Goal: Information Seeking & Learning: Understand process/instructions

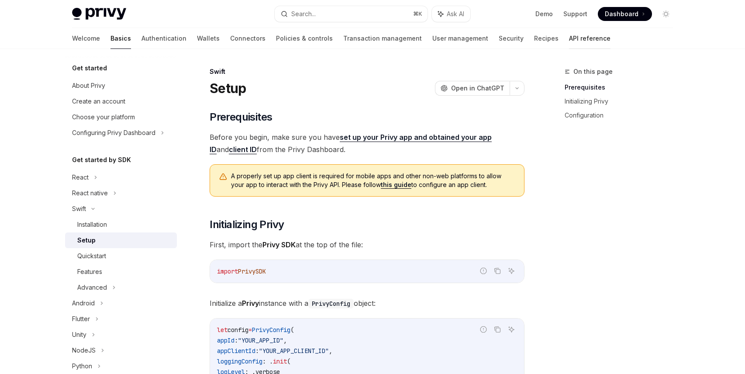
click at [569, 42] on link "API reference" at bounding box center [590, 38] width 42 height 21
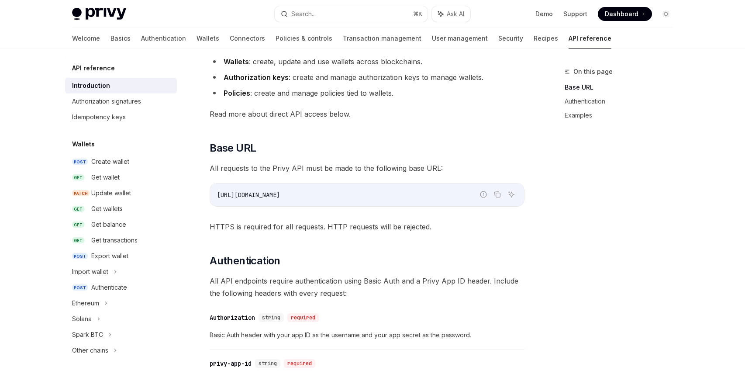
scroll to position [157, 0]
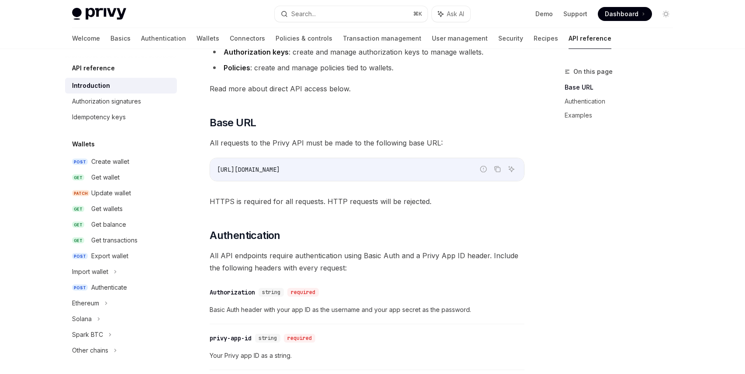
click at [569, 34] on link "API reference" at bounding box center [590, 38] width 43 height 21
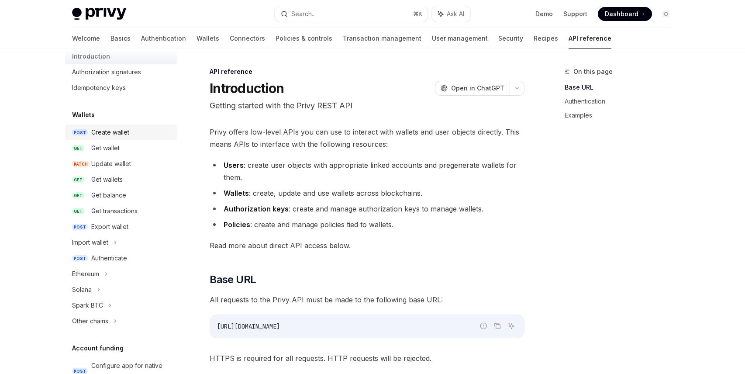
scroll to position [30, 0]
click at [123, 128] on div "Create wallet" at bounding box center [110, 131] width 38 height 10
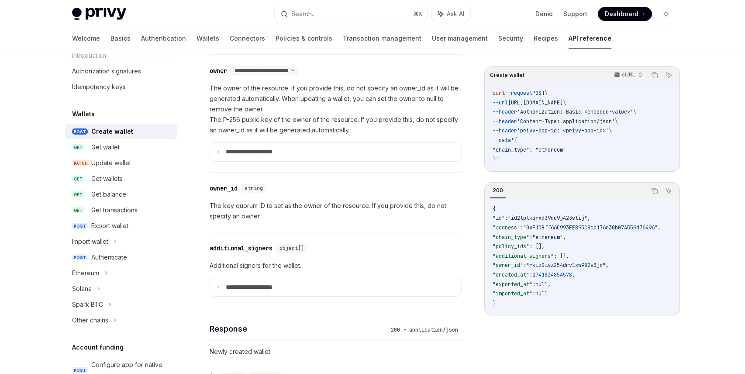
scroll to position [573, 0]
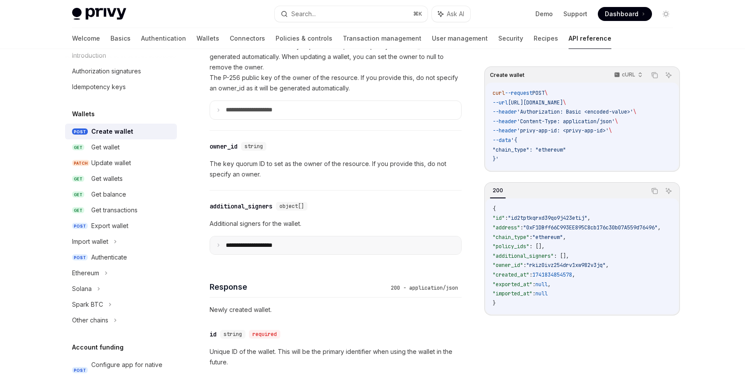
click at [229, 246] on p "**********" at bounding box center [256, 246] width 61 height 8
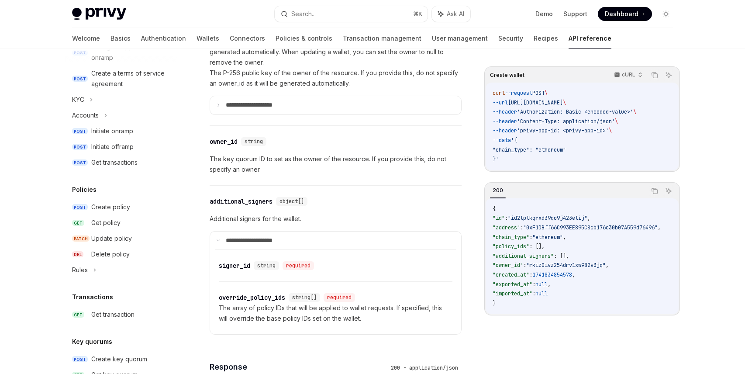
scroll to position [370, 0]
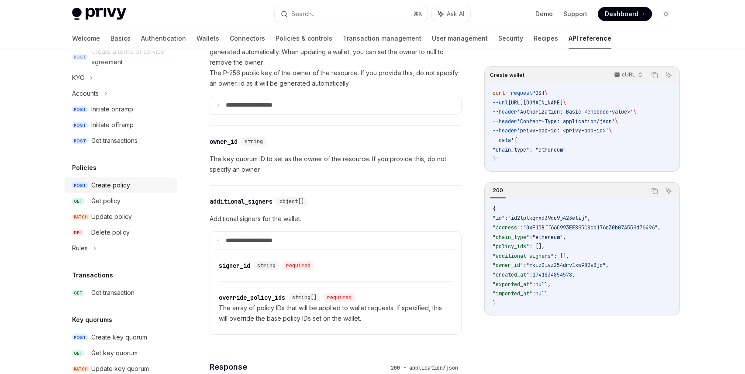
click at [121, 187] on div "Create policy" at bounding box center [110, 185] width 39 height 10
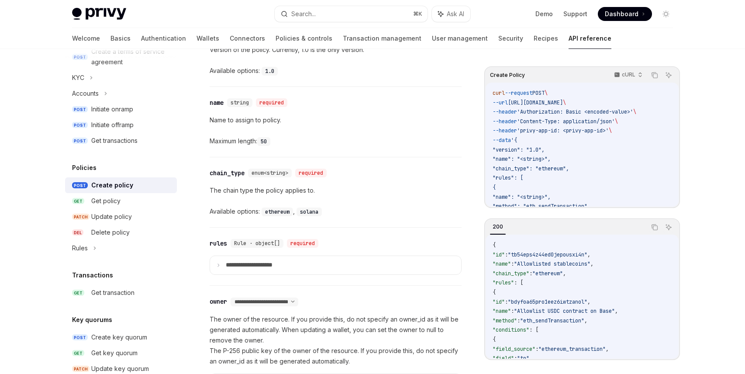
scroll to position [417, 0]
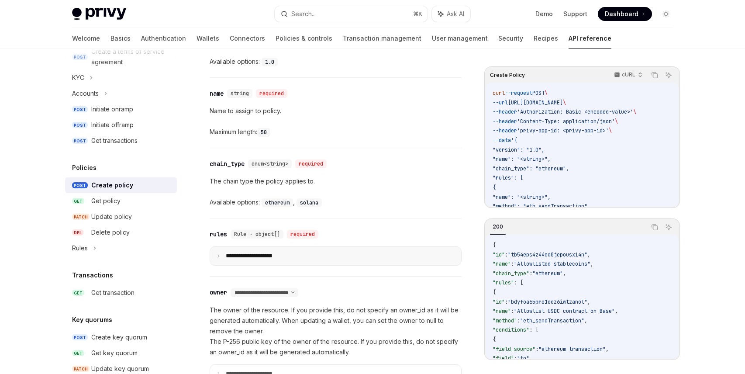
click at [218, 252] on summary "**********" at bounding box center [335, 256] width 251 height 18
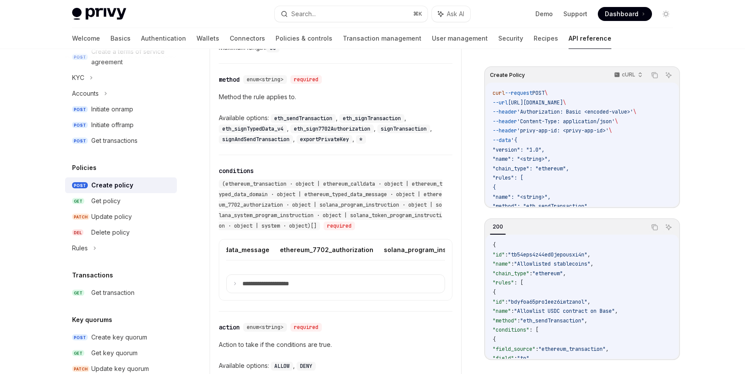
scroll to position [0, 568]
click at [460, 250] on button "system" at bounding box center [471, 249] width 22 height 21
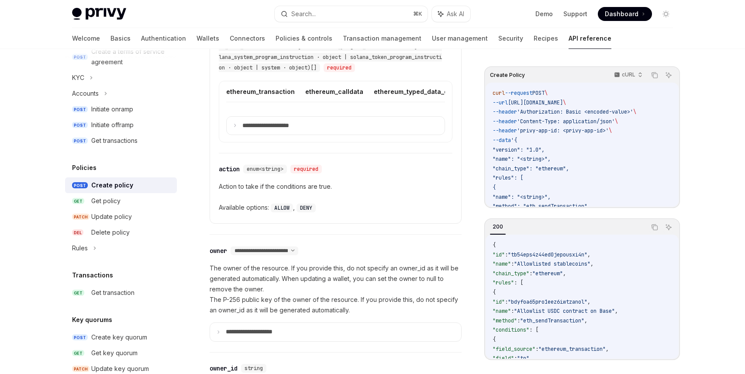
scroll to position [809, 0]
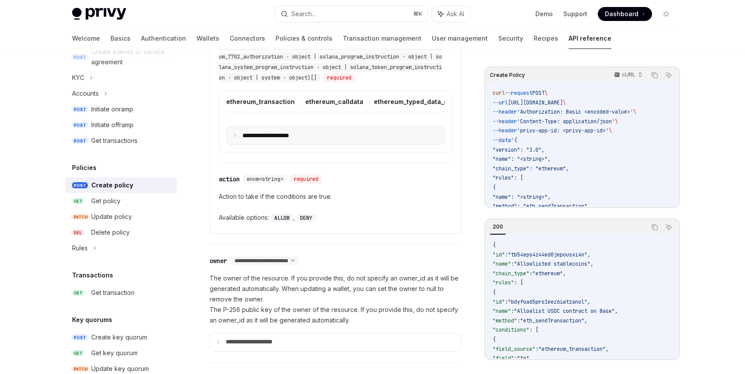
click at [231, 133] on summary "**********" at bounding box center [336, 136] width 218 height 18
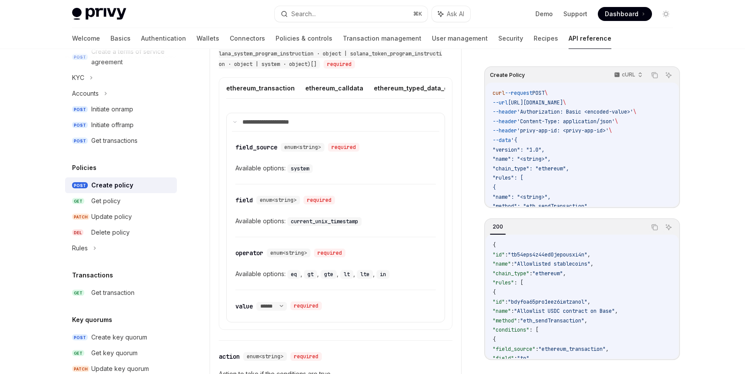
scroll to position [826, 0]
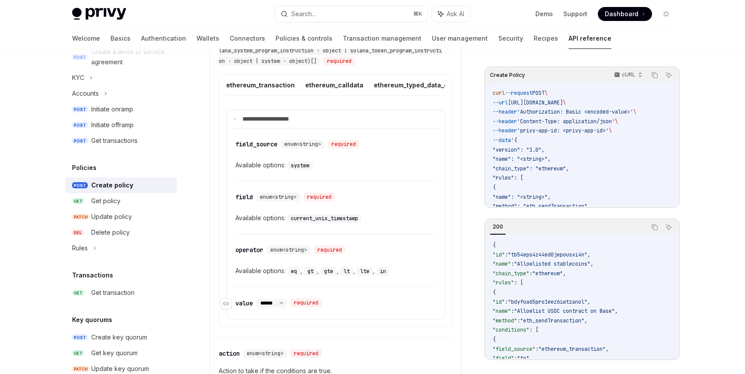
click at [284, 305] on select "****** ********" at bounding box center [272, 303] width 31 height 7
click at [236, 118] on icon at bounding box center [235, 119] width 4 height 4
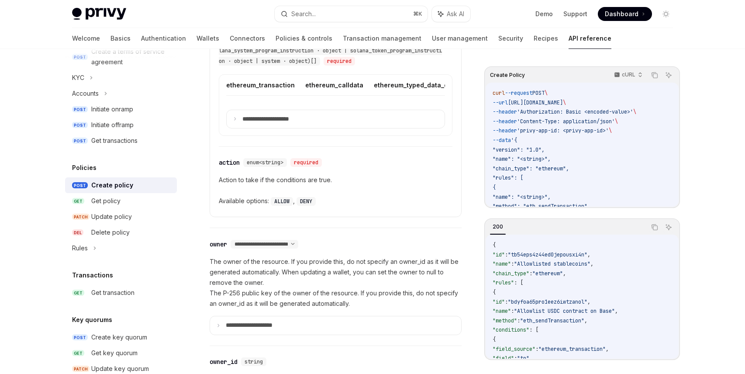
click at [253, 180] on p "Action to take if the conditions are true." at bounding box center [336, 180] width 234 height 10
click at [251, 202] on div "Available options: ALLOW , DENY" at bounding box center [336, 201] width 234 height 10
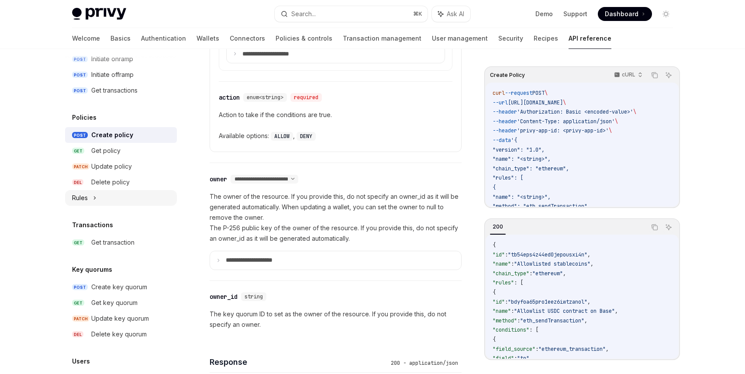
scroll to position [432, 0]
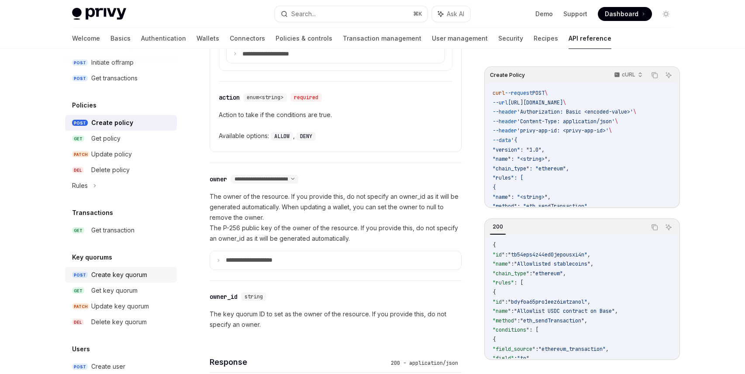
click at [116, 274] on div "Create key quorum" at bounding box center [119, 275] width 56 height 10
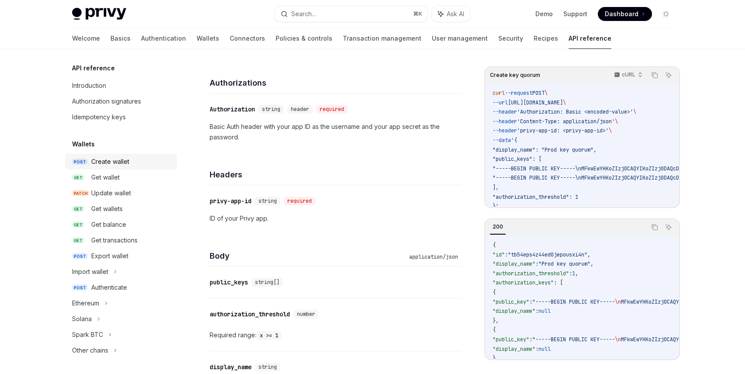
click at [115, 157] on div "Create wallet" at bounding box center [110, 161] width 38 height 10
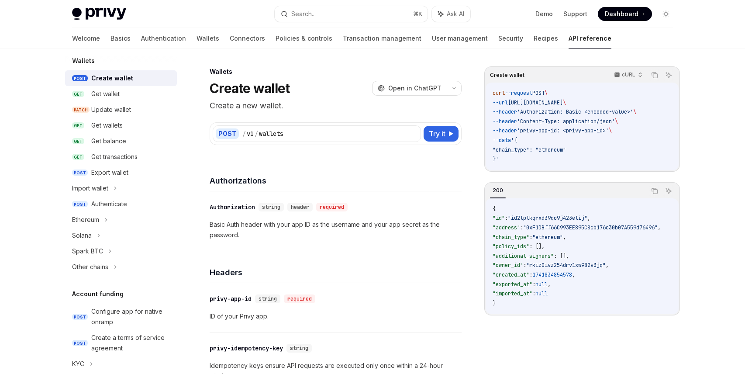
scroll to position [83, 0]
click at [143, 111] on div "Update wallet" at bounding box center [131, 110] width 80 height 10
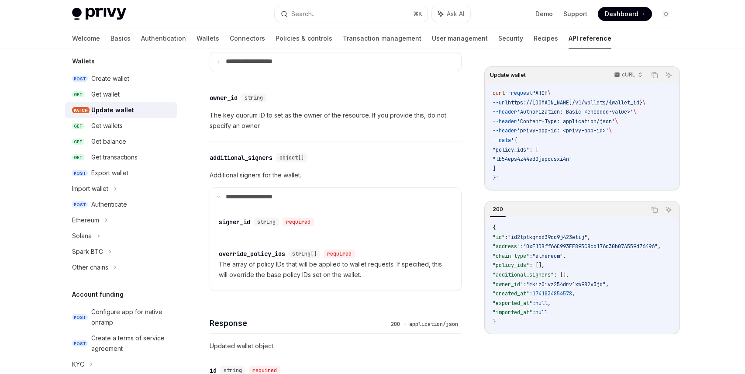
scroll to position [648, 0]
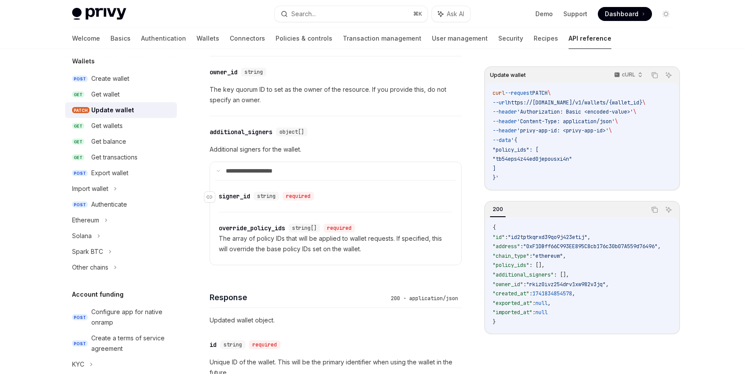
click at [233, 193] on div "signer_id" at bounding box center [234, 196] width 31 height 9
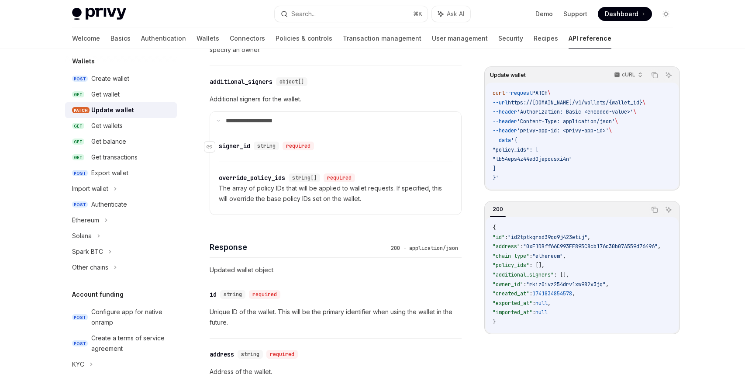
click at [233, 193] on div "**********" at bounding box center [336, 161] width 252 height 1400
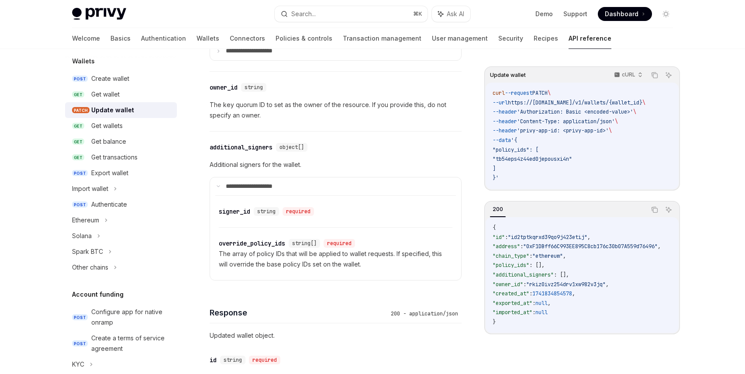
scroll to position [590, 0]
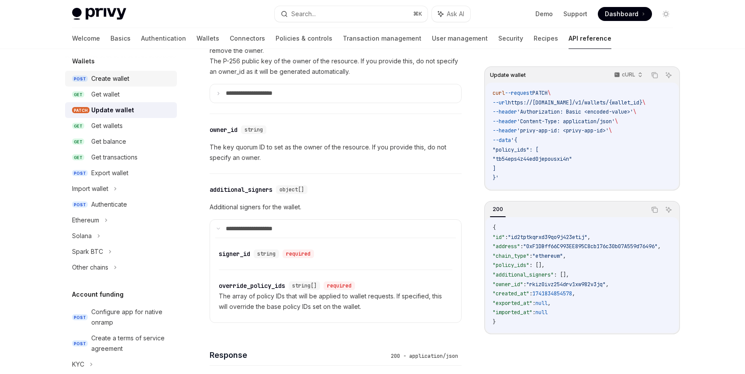
click at [112, 78] on div "Create wallet" at bounding box center [110, 78] width 38 height 10
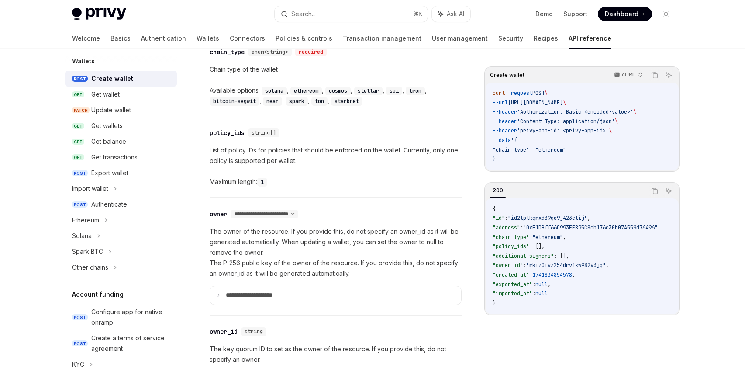
scroll to position [390, 0]
click at [298, 209] on select "**********" at bounding box center [265, 212] width 68 height 7
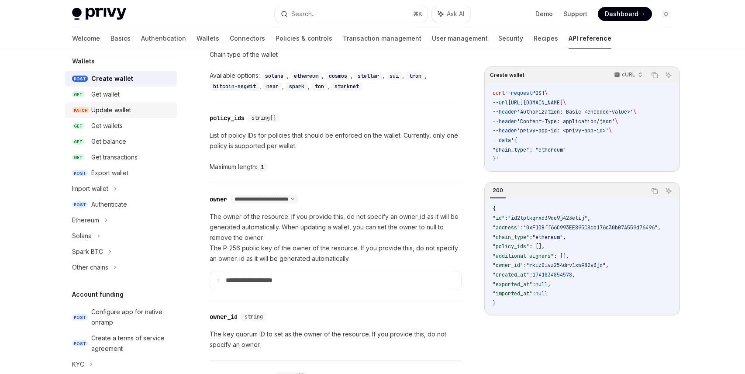
click at [108, 112] on div "Update wallet" at bounding box center [111, 110] width 40 height 10
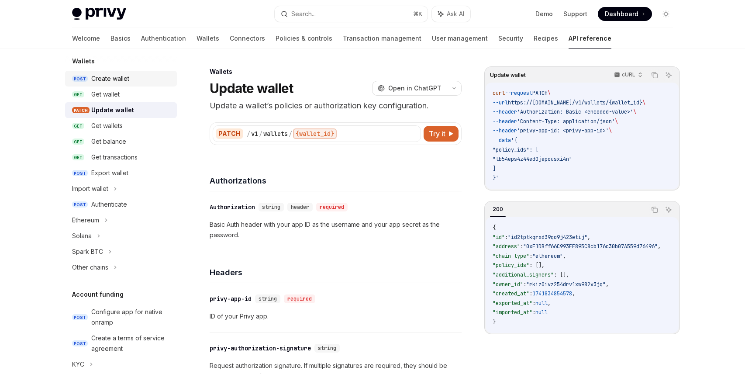
click at [111, 81] on div "Create wallet" at bounding box center [110, 78] width 38 height 10
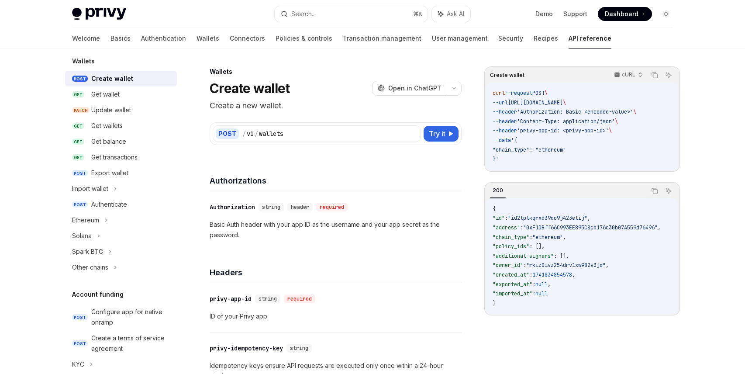
type textarea "*"
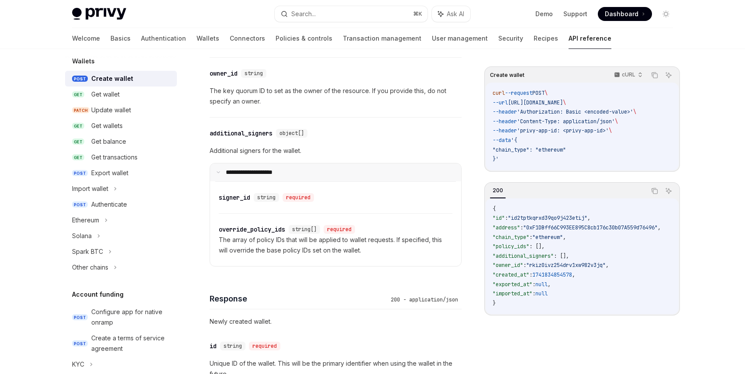
scroll to position [649, 0]
